Goal: Navigation & Orientation: Go to known website

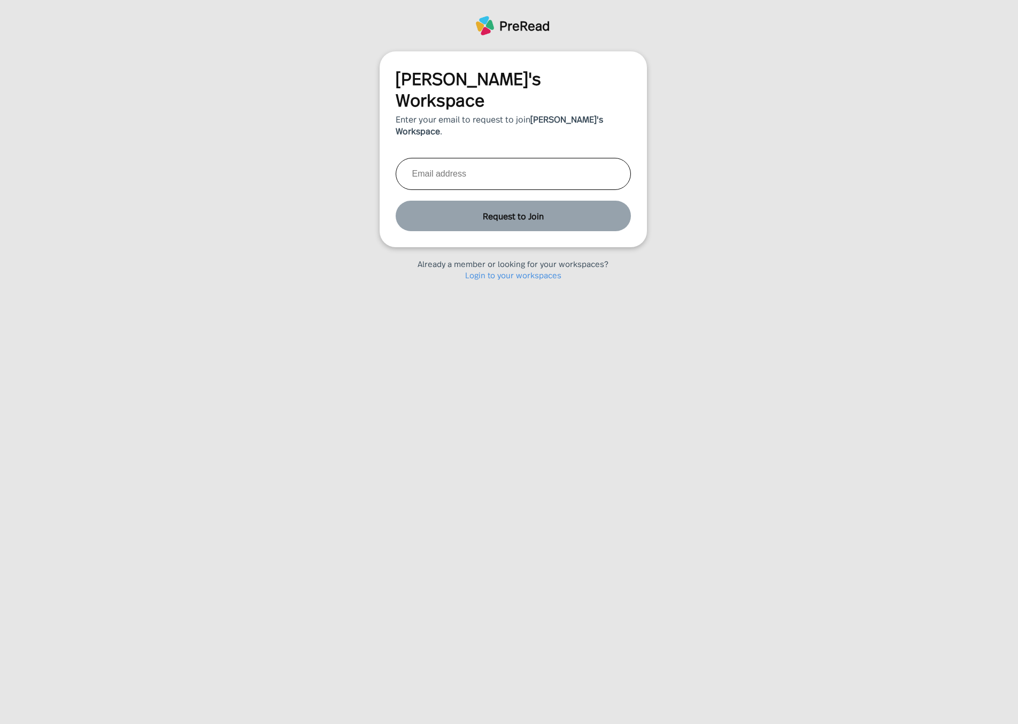
click at [500, 258] on div "Already a member or looking for your workspaces? Login to your workspaces" at bounding box center [513, 274] width 214 height 33
click at [506, 269] on link "Login to your workspaces" at bounding box center [513, 274] width 96 height 11
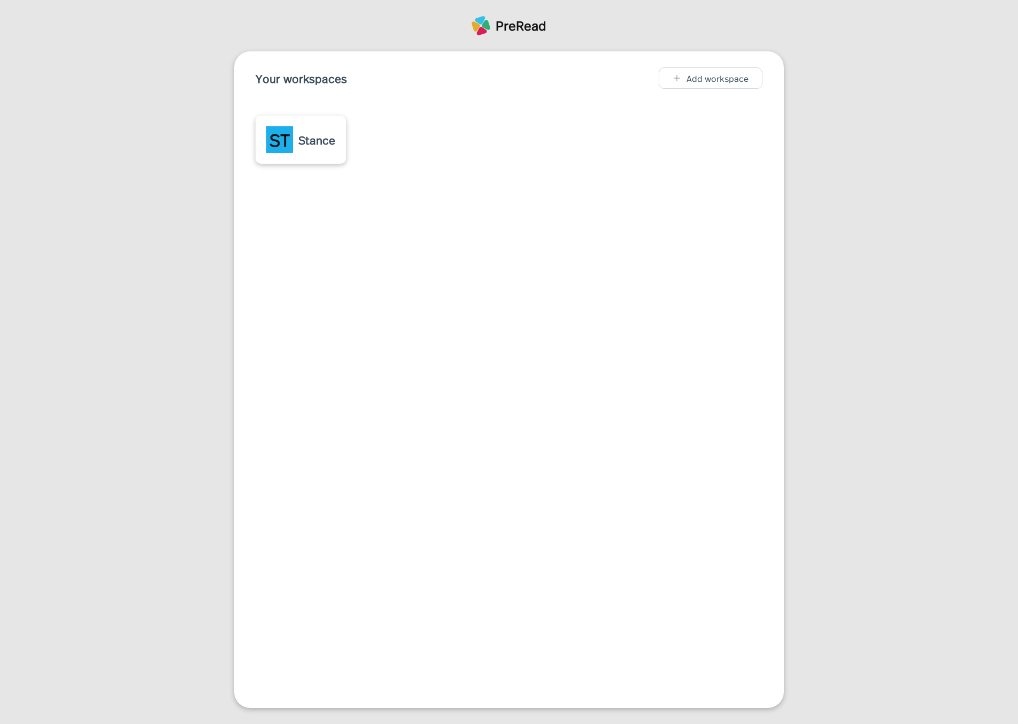
click at [177, 73] on div "Your workspaces Add workspace [GEOGRAPHIC_DATA]" at bounding box center [509, 387] width 1018 height 672
